Goal: Information Seeking & Learning: Check status

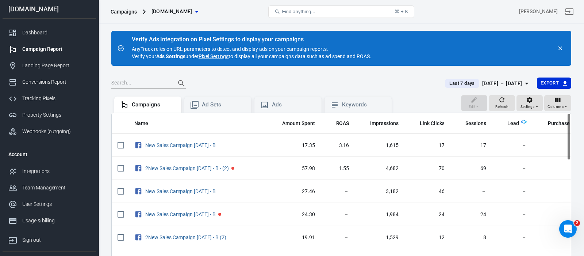
click at [446, 84] on span "Last 7 days" at bounding box center [461, 83] width 31 height 7
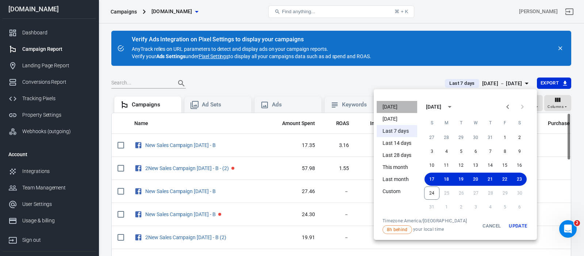
click at [387, 106] on li "[DATE]" at bounding box center [397, 107] width 41 height 12
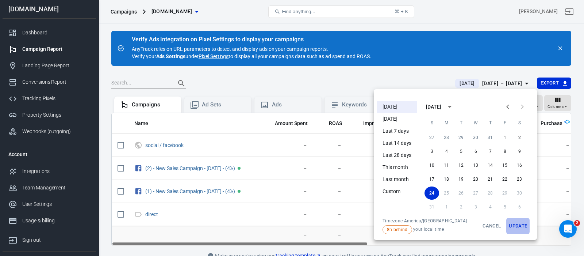
click at [521, 224] on button "Update" at bounding box center [517, 226] width 23 height 16
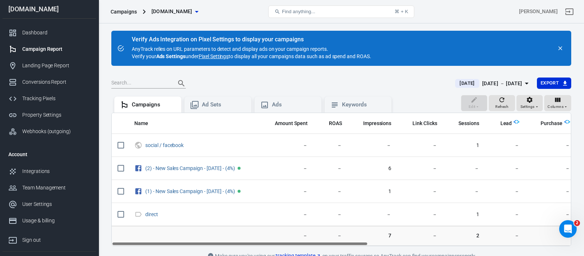
click at [374, 83] on div at bounding box center [278, 83] width 335 height 10
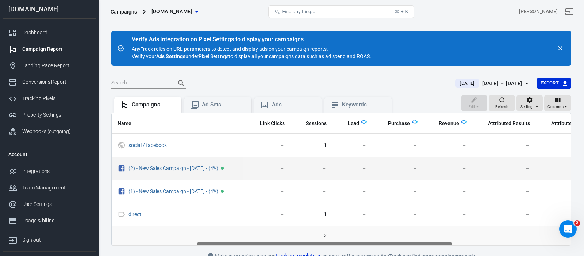
scroll to position [0, 155]
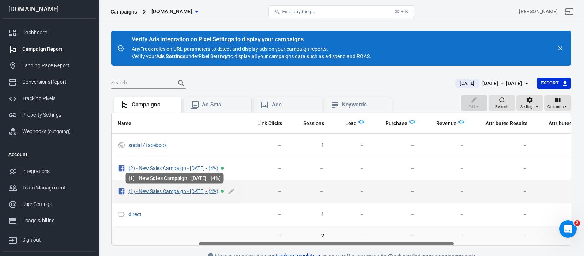
click at [213, 190] on link "(1) - New Sales Campaign - [DATE] - (4%)" at bounding box center [174, 191] width 90 height 6
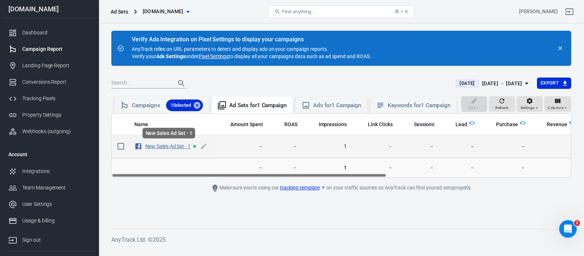
click at [178, 147] on link "New Sales Ad Set - 1" at bounding box center [167, 146] width 45 height 6
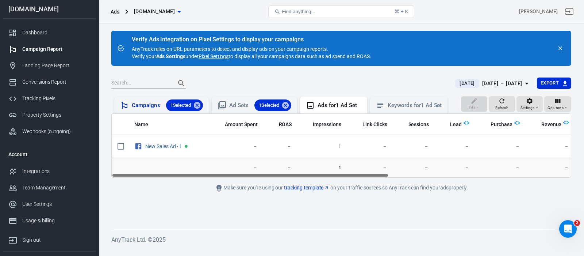
click at [146, 106] on div "Campaigns 1 Selected" at bounding box center [167, 105] width 71 height 12
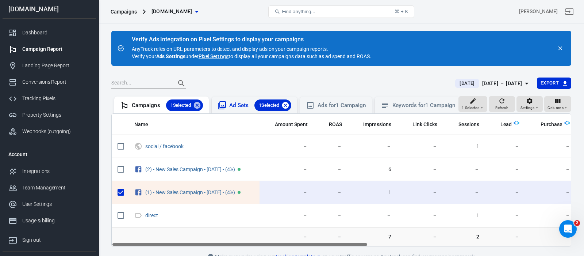
click at [289, 106] on icon at bounding box center [285, 105] width 8 height 8
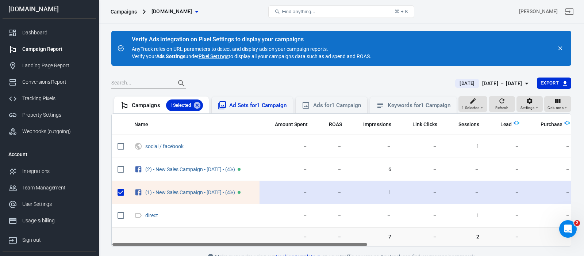
click at [119, 192] on input "scrollable content" at bounding box center [120, 191] width 15 height 15
checkbox input "false"
